Goal: Navigation & Orientation: Understand site structure

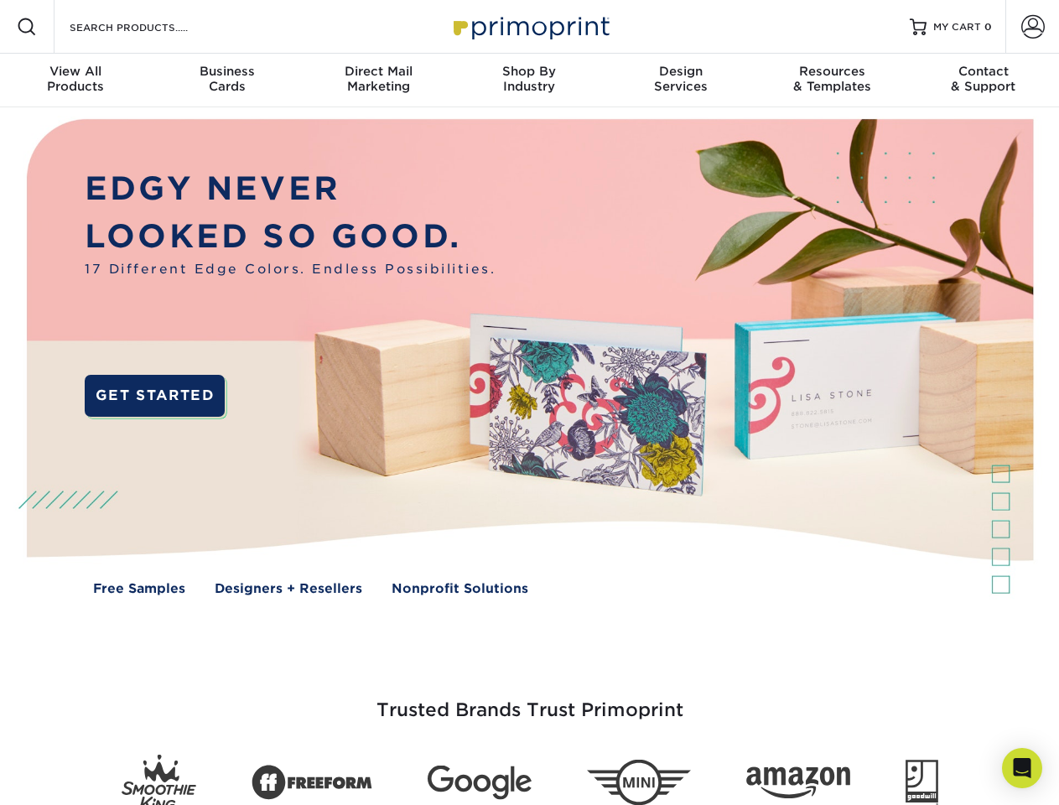
click at [529, 403] on img at bounding box center [529, 369] width 1048 height 524
click at [27, 27] on span at bounding box center [27, 27] width 20 height 20
click at [1032, 27] on span at bounding box center [1033, 26] width 23 height 23
click at [75, 81] on div "View All Products" at bounding box center [75, 79] width 151 height 30
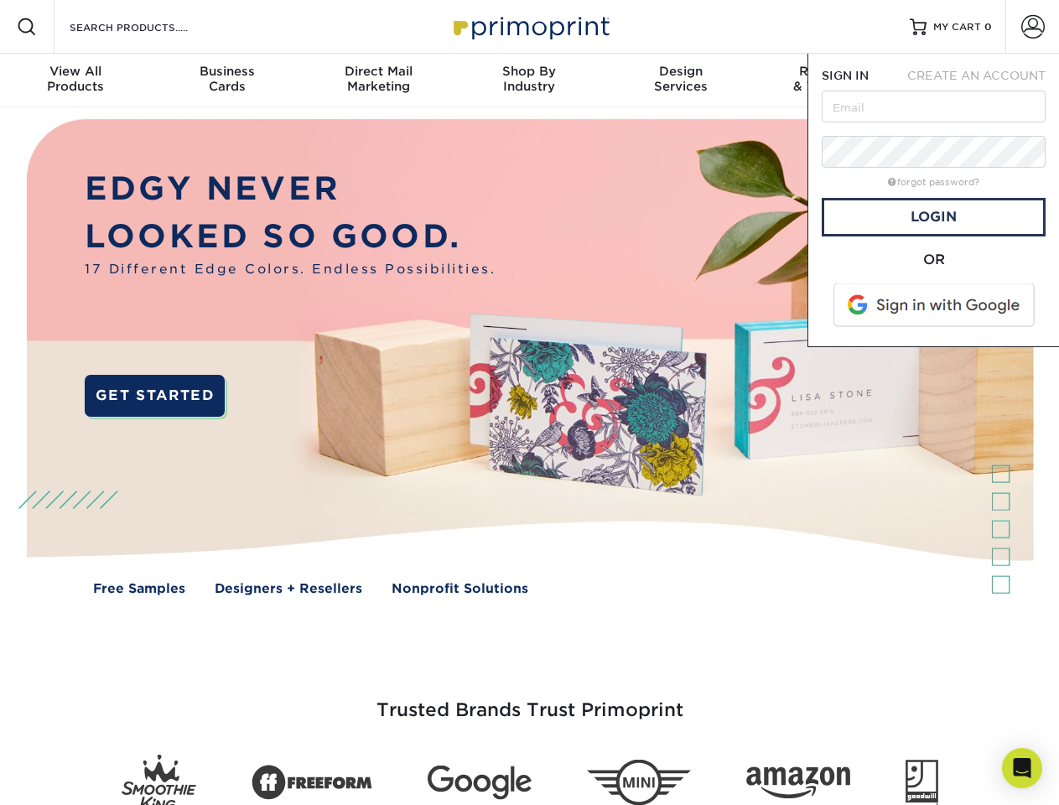
click at [226, 81] on div "Business Cards" at bounding box center [226, 79] width 151 height 30
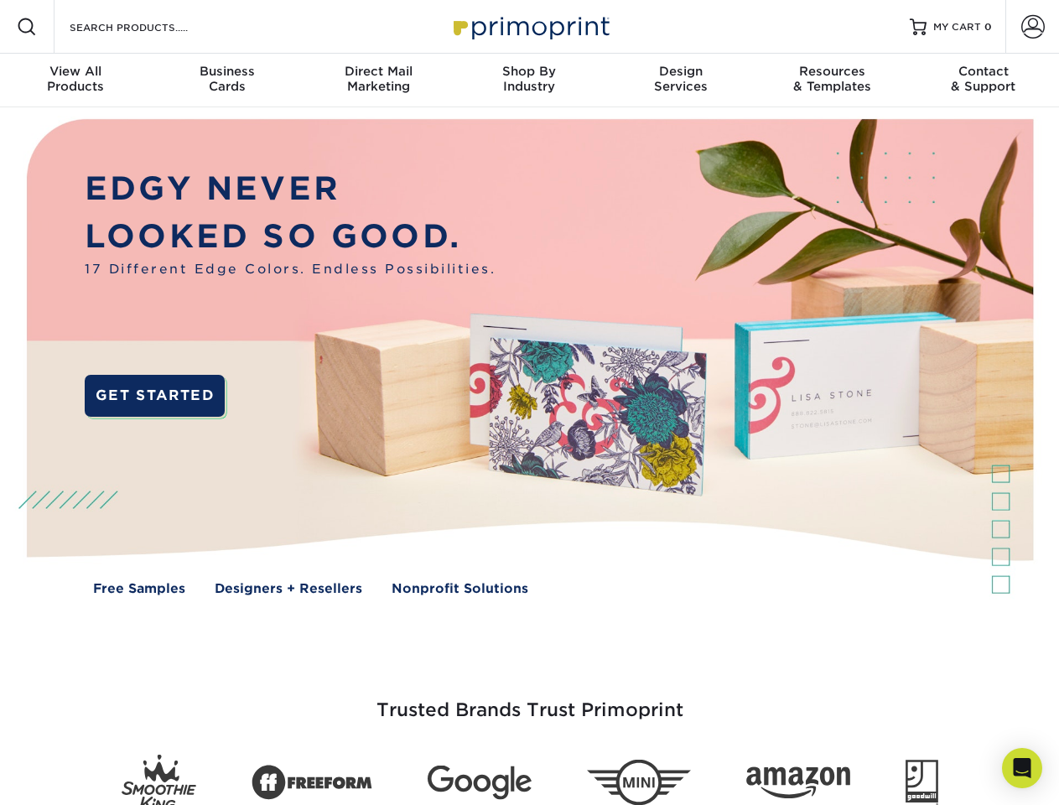
click at [378, 81] on div "Direct Mail Marketing" at bounding box center [378, 79] width 151 height 30
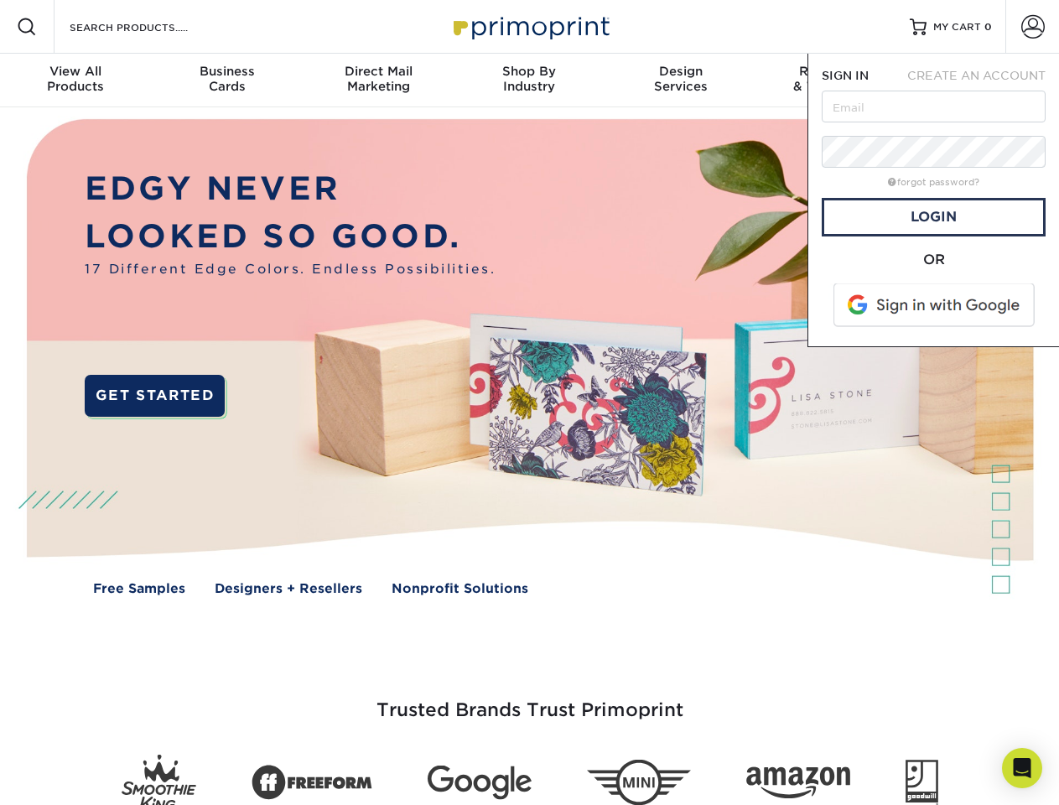
click at [529, 81] on div "Shop By Industry" at bounding box center [529, 79] width 151 height 30
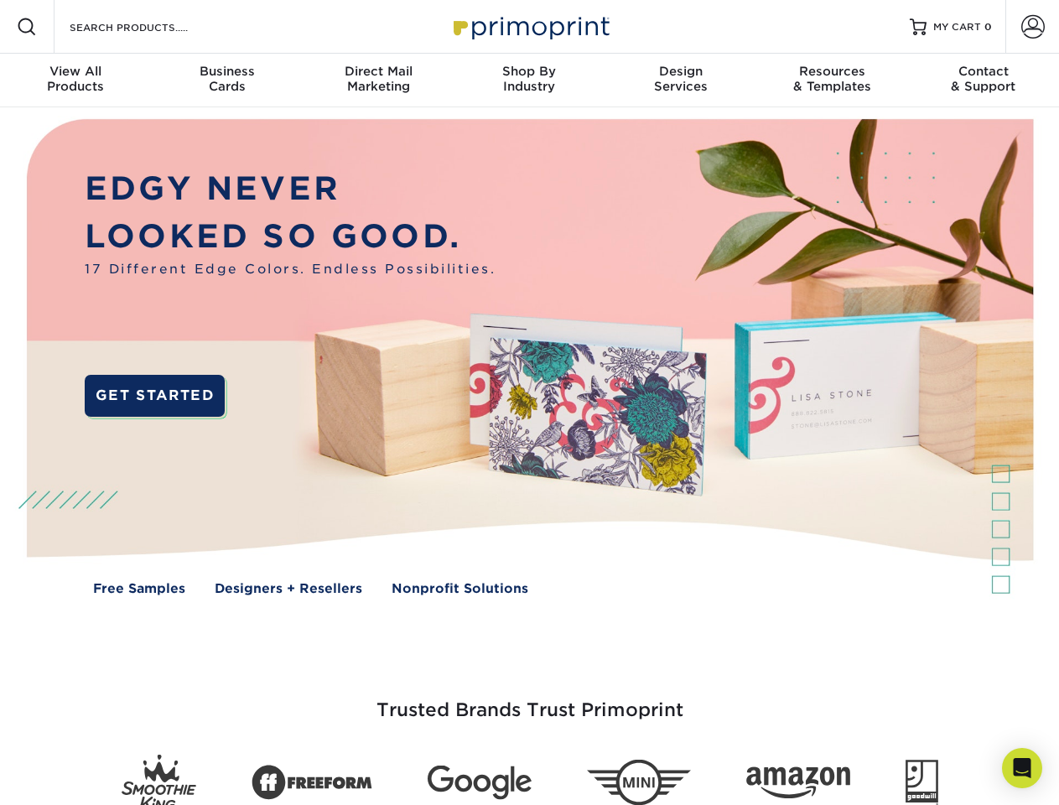
click at [681, 81] on div "Design Services" at bounding box center [681, 79] width 151 height 30
click at [832, 81] on span "SIGN IN" at bounding box center [845, 75] width 47 height 13
click at [984, 81] on div "Contact & Support" at bounding box center [983, 79] width 151 height 30
